Goal: Download file/media

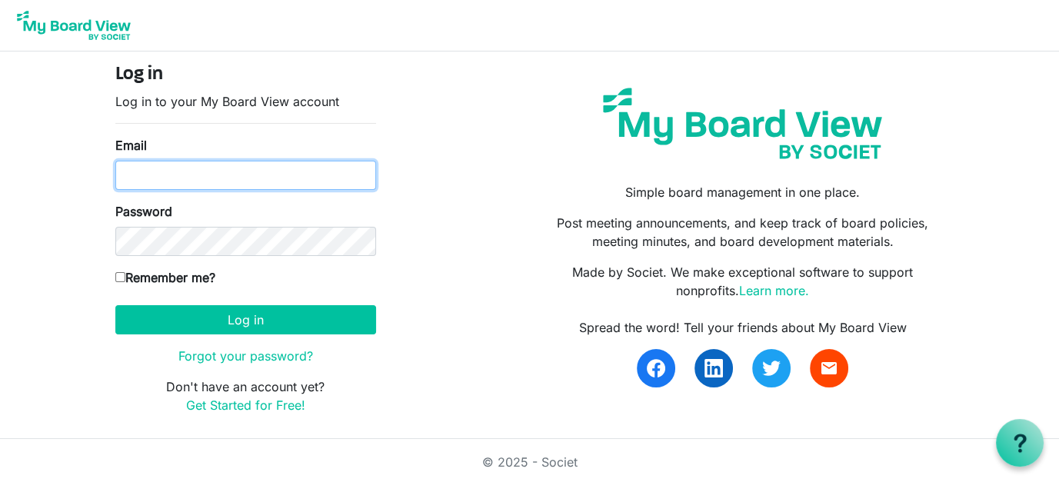
click at [188, 178] on input "Email" at bounding box center [245, 175] width 261 height 29
type input "director@exeterlibrary.org"
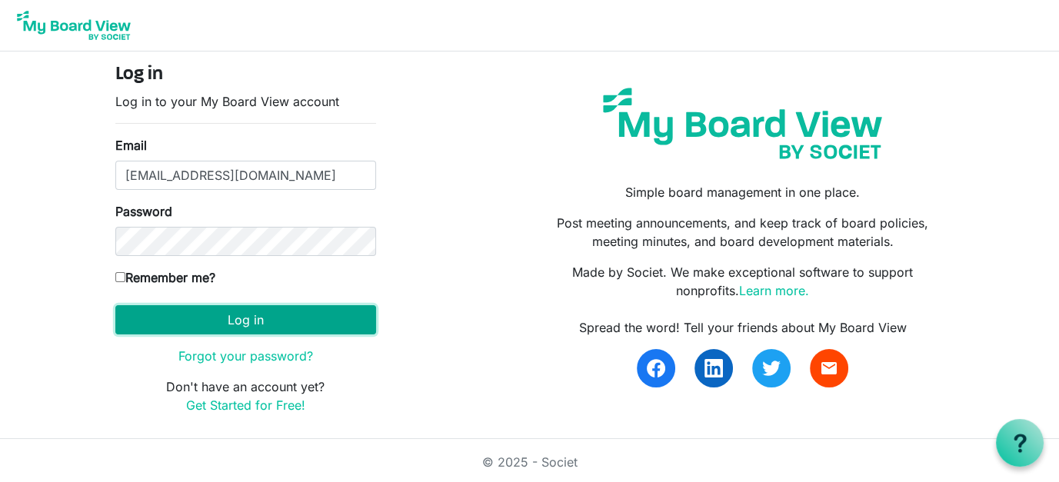
click at [240, 325] on button "Log in" at bounding box center [245, 319] width 261 height 29
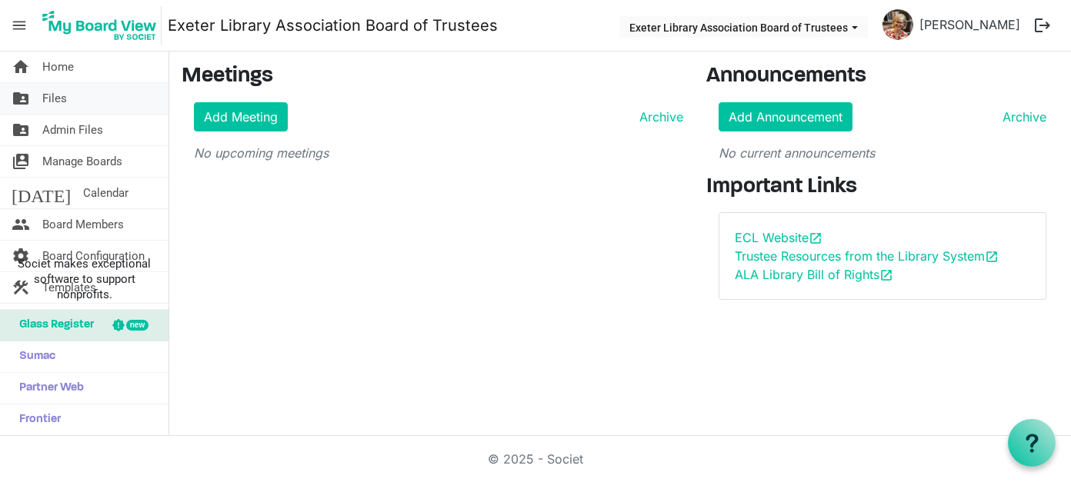
click at [67, 102] on link "folder_shared Files" at bounding box center [84, 98] width 168 height 31
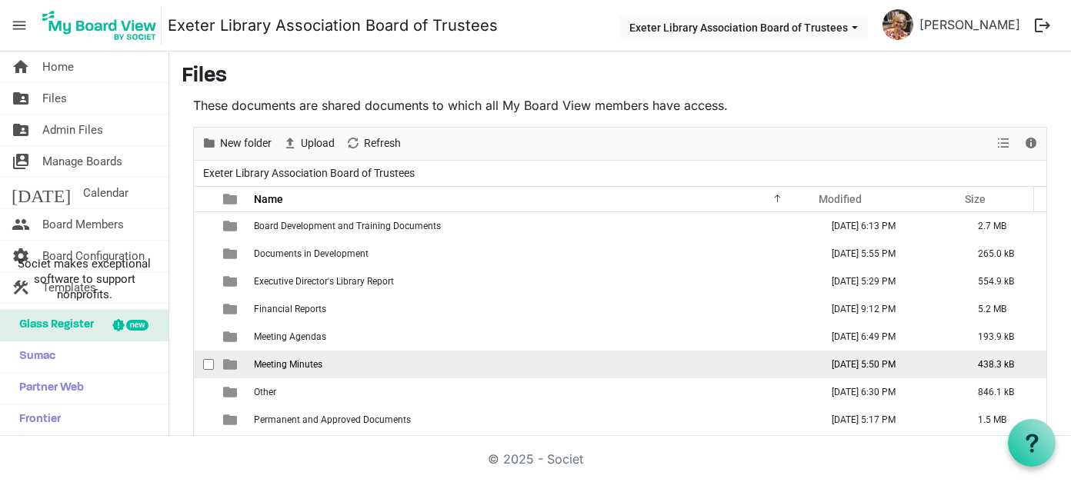
click at [317, 362] on span "Meeting Minutes" at bounding box center [288, 364] width 68 height 11
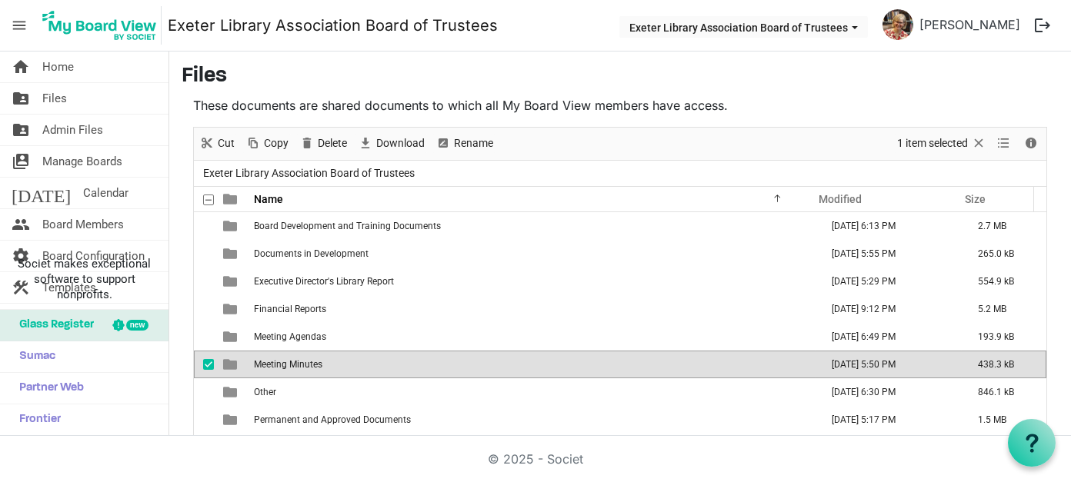
click at [317, 362] on span "Meeting Minutes" at bounding box center [288, 364] width 68 height 11
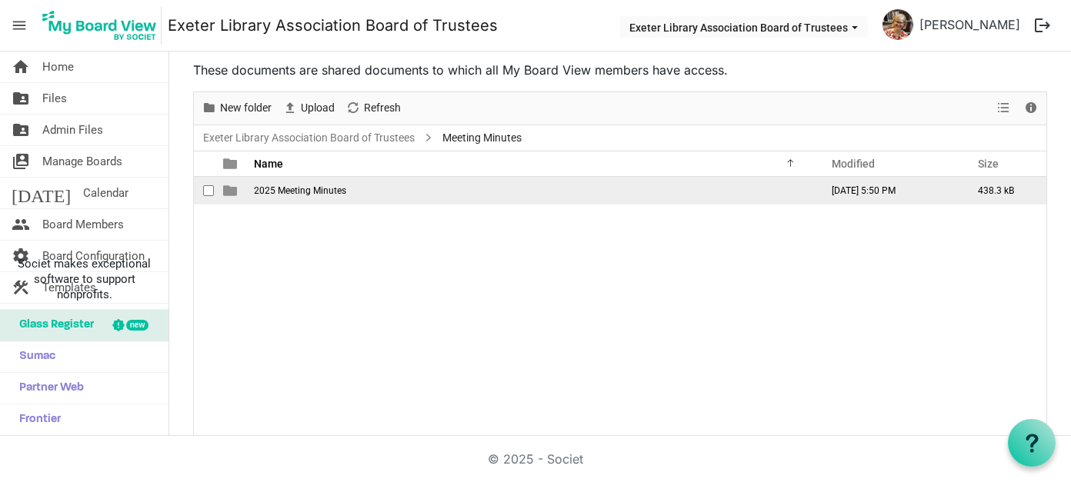
click at [309, 190] on span "2025 Meeting Minutes" at bounding box center [300, 190] width 92 height 11
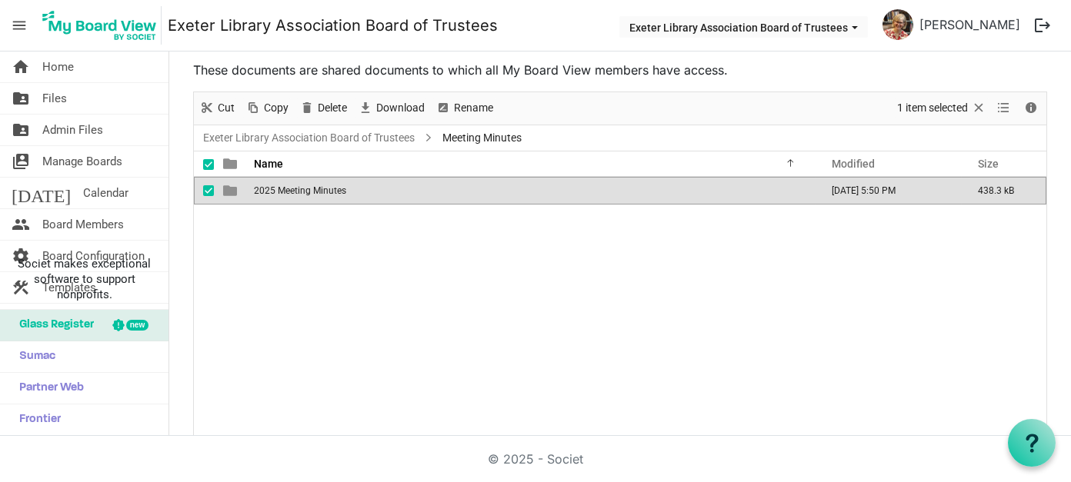
click at [309, 190] on span "2025 Meeting Minutes" at bounding box center [300, 190] width 92 height 11
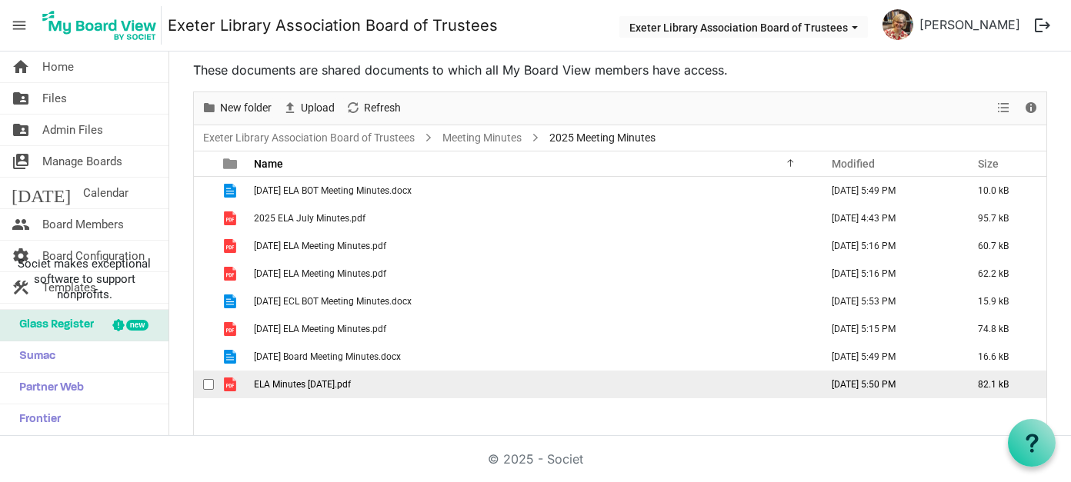
click at [323, 386] on span "ELA Minutes [DATE].pdf" at bounding box center [302, 384] width 97 height 11
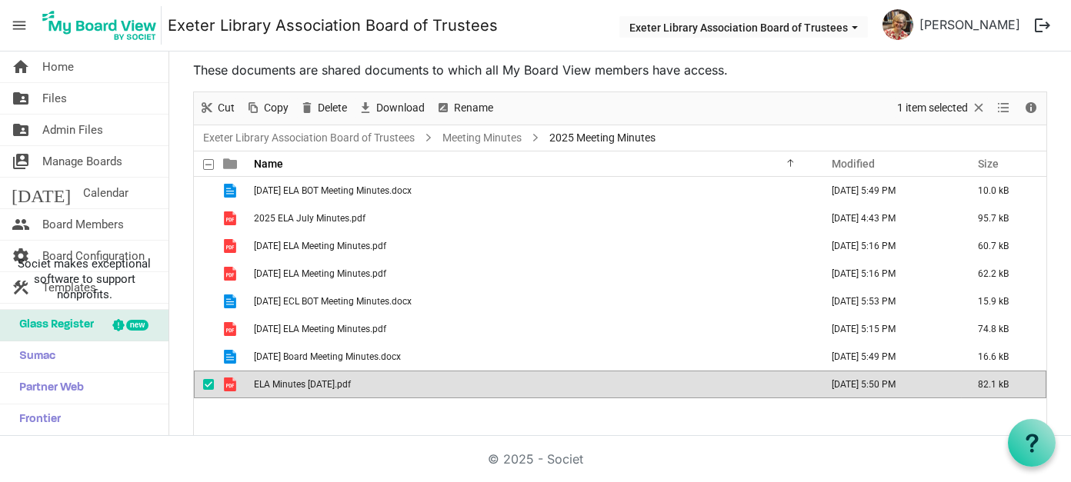
click at [323, 386] on span "ELA Minutes [DATE].pdf" at bounding box center [302, 384] width 97 height 11
